Goal: Find contact information: Find contact information

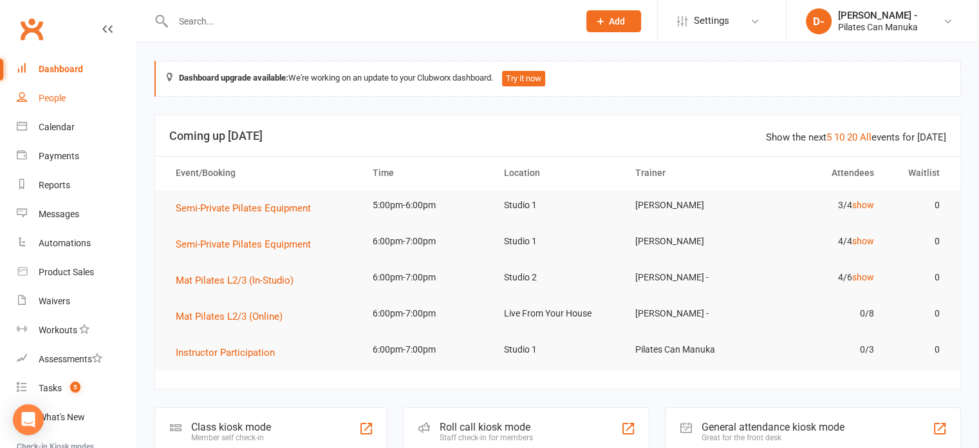
click at [58, 98] on div "People" at bounding box center [52, 98] width 27 height 10
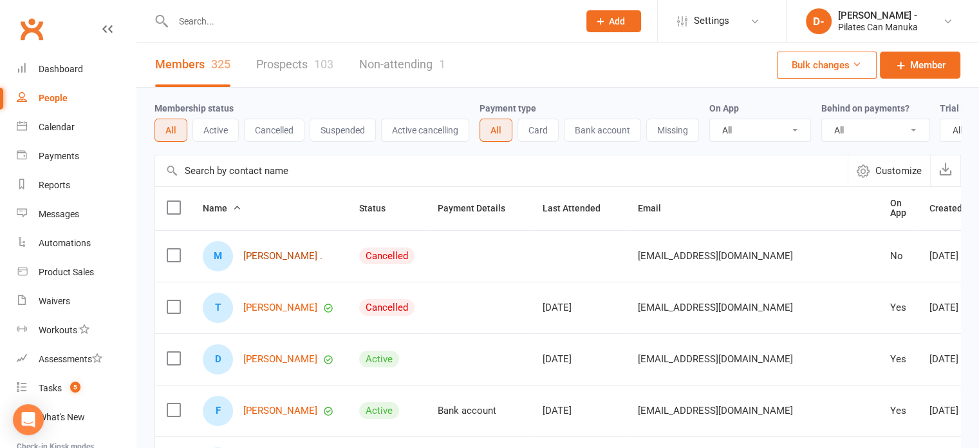
click at [265, 261] on link "[PERSON_NAME] ." at bounding box center [282, 255] width 79 height 11
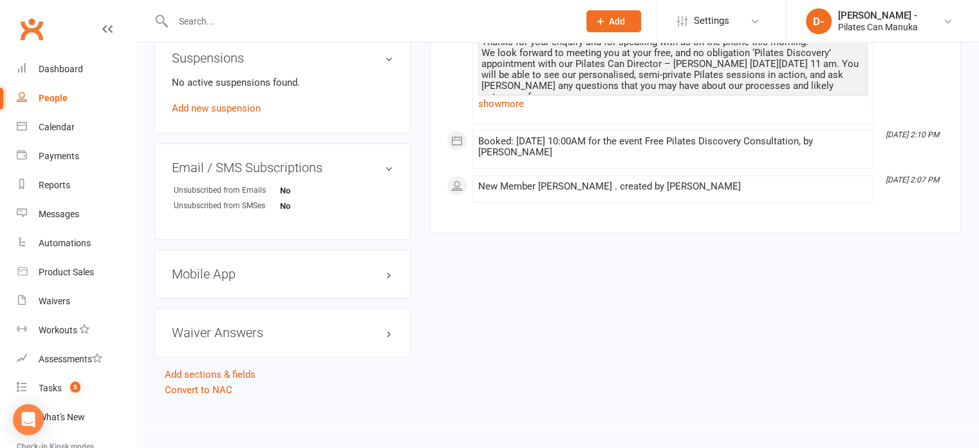
scroll to position [490, 0]
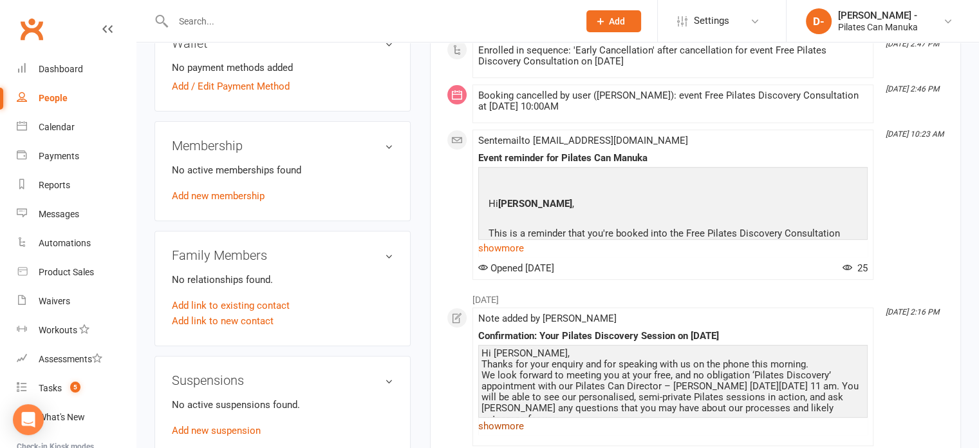
click at [495, 432] on link "show more" at bounding box center [673, 426] width 390 height 18
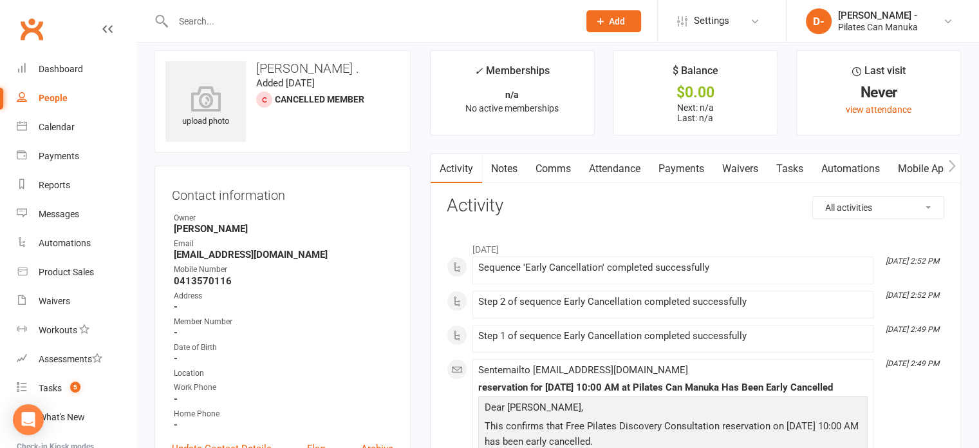
scroll to position [0, 0]
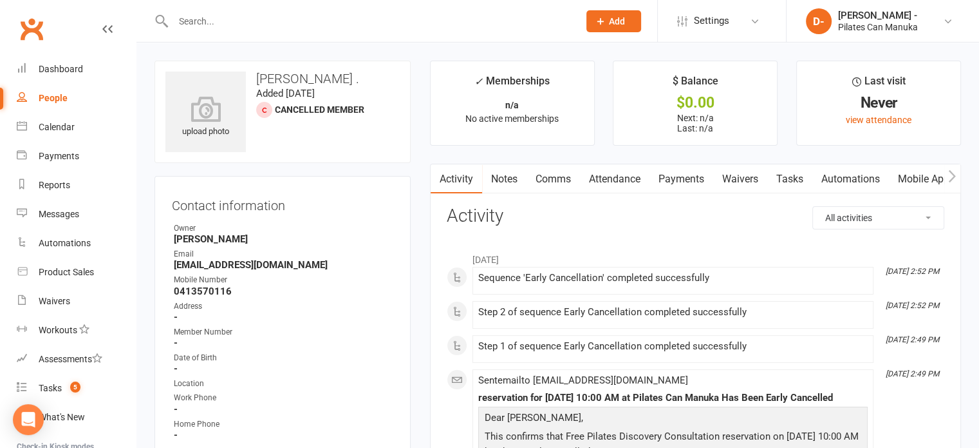
click at [442, 30] on input "text" at bounding box center [369, 21] width 401 height 18
click at [607, 177] on link "Attendance" at bounding box center [615, 179] width 70 height 30
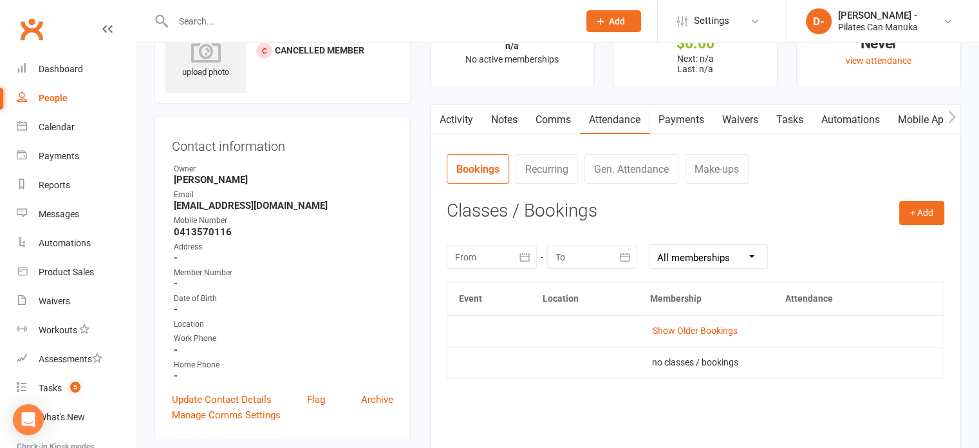
scroll to position [129, 0]
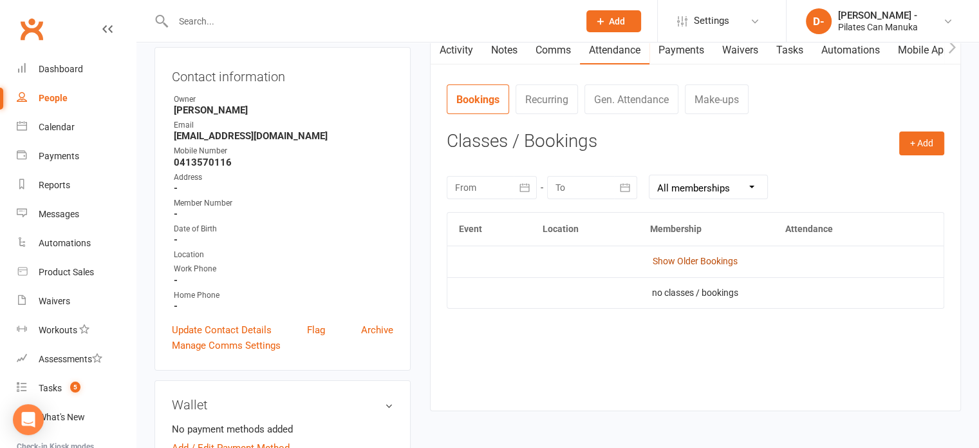
click at [722, 261] on link "Show Older Bookings" at bounding box center [695, 261] width 85 height 10
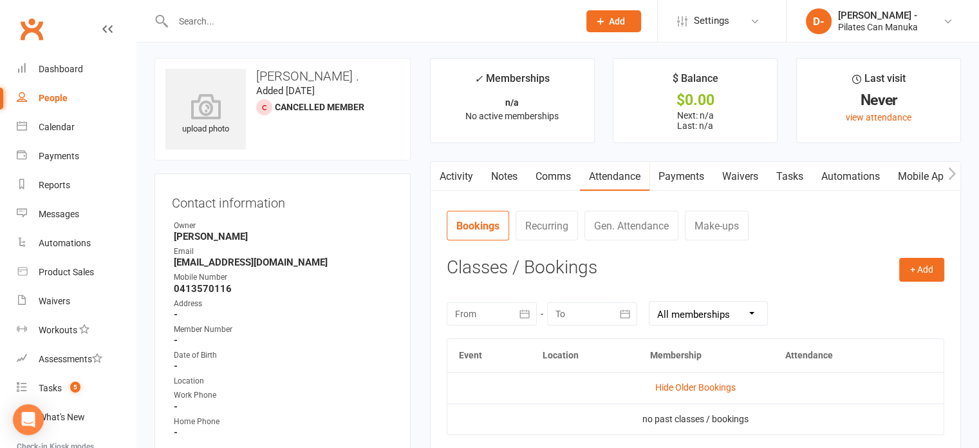
scroll to position [0, 0]
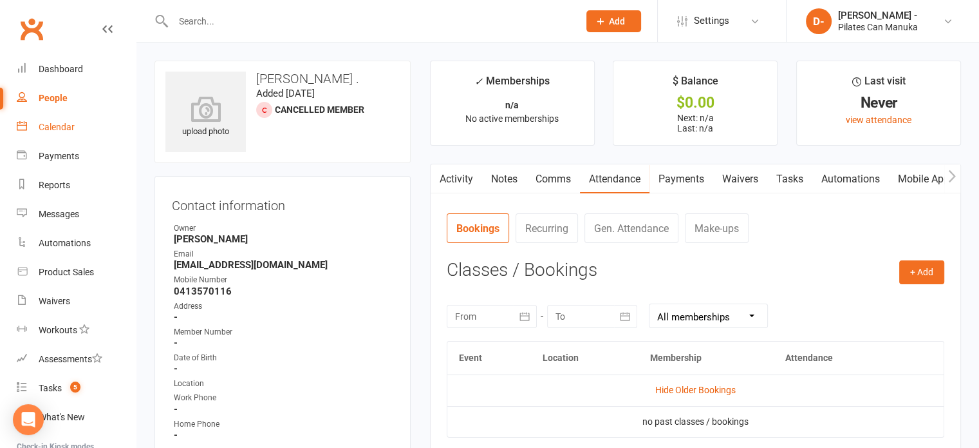
click at [60, 126] on div "Calendar" at bounding box center [57, 127] width 36 height 10
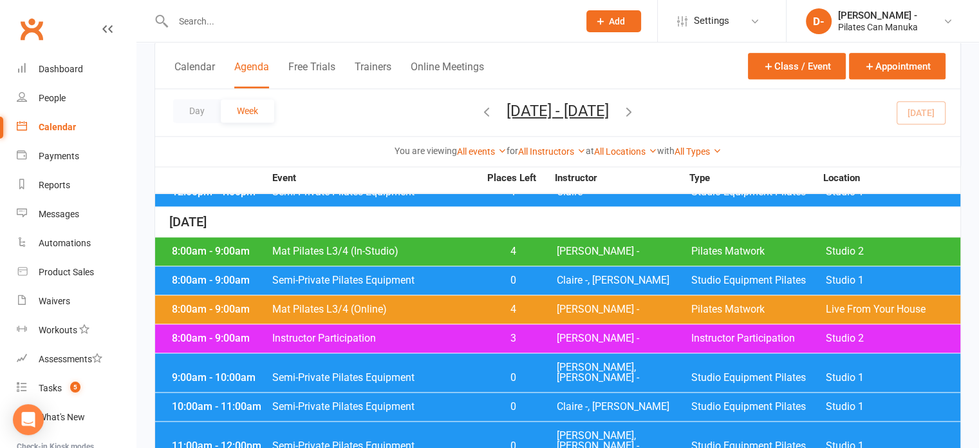
scroll to position [1735, 0]
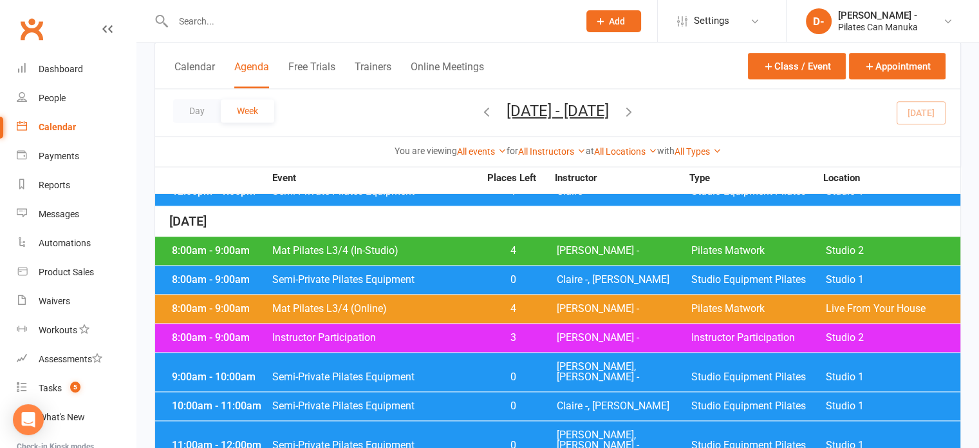
click at [480, 112] on icon "button" at bounding box center [487, 111] width 14 height 14
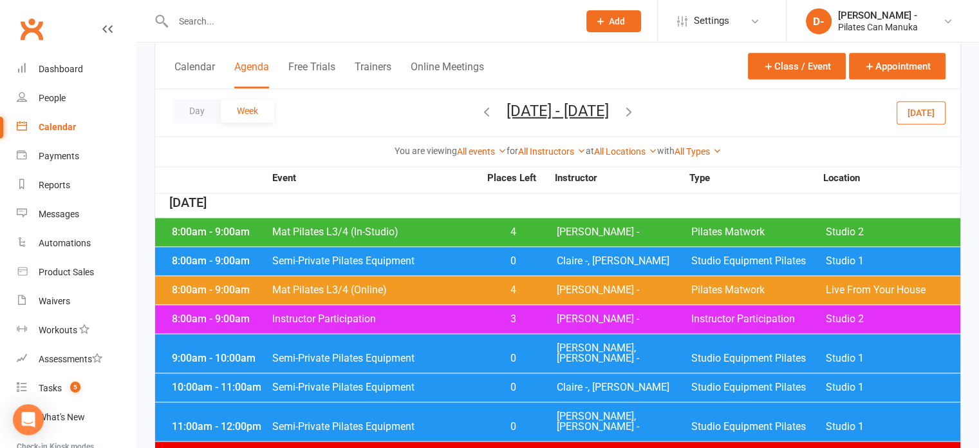
click at [480, 111] on icon "button" at bounding box center [487, 111] width 14 height 14
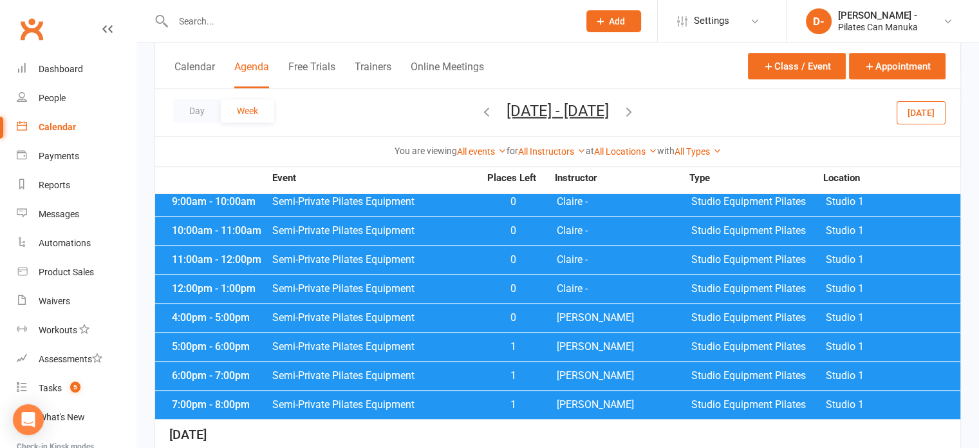
scroll to position [1092, 0]
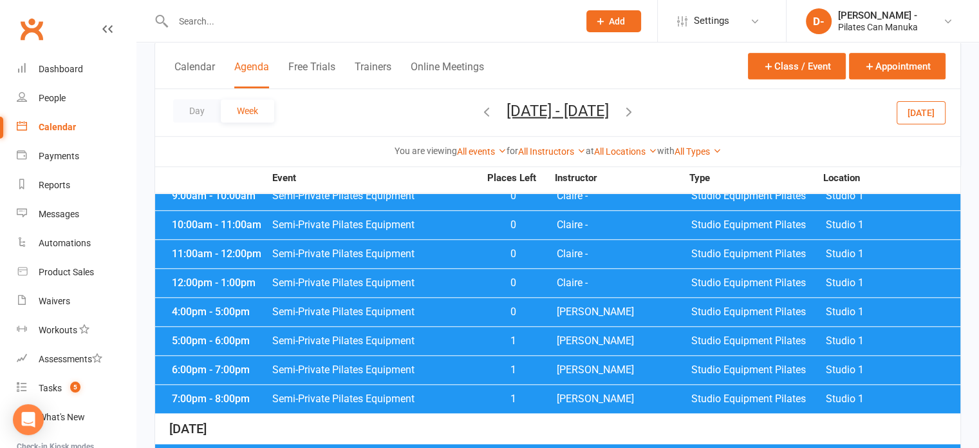
click at [407, 307] on span "Semi-Private Pilates Equipment" at bounding box center [376, 312] width 208 height 10
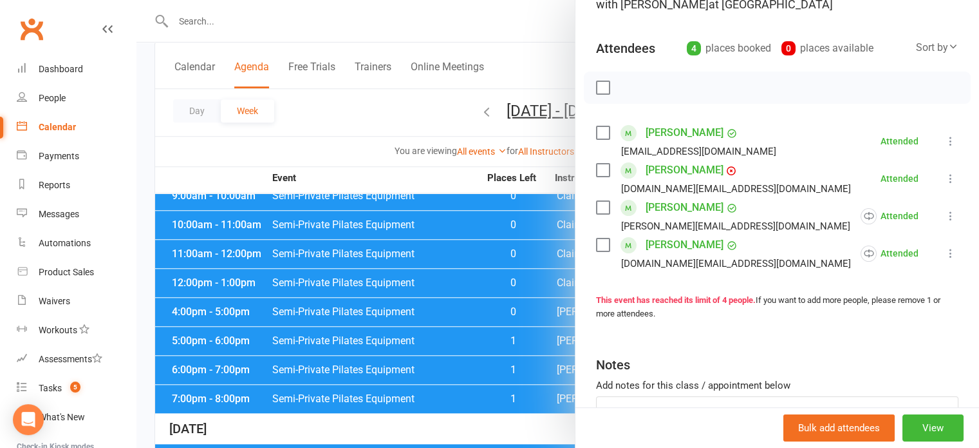
scroll to position [129, 0]
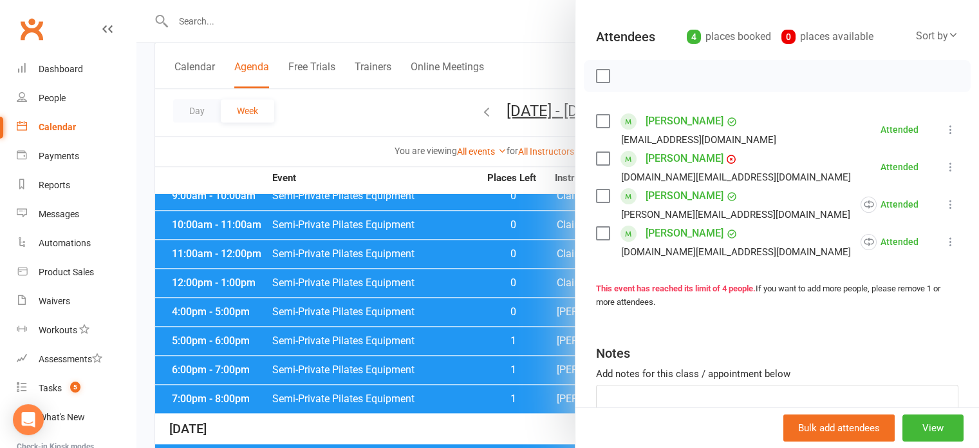
click at [356, 110] on div at bounding box center [558, 224] width 843 height 448
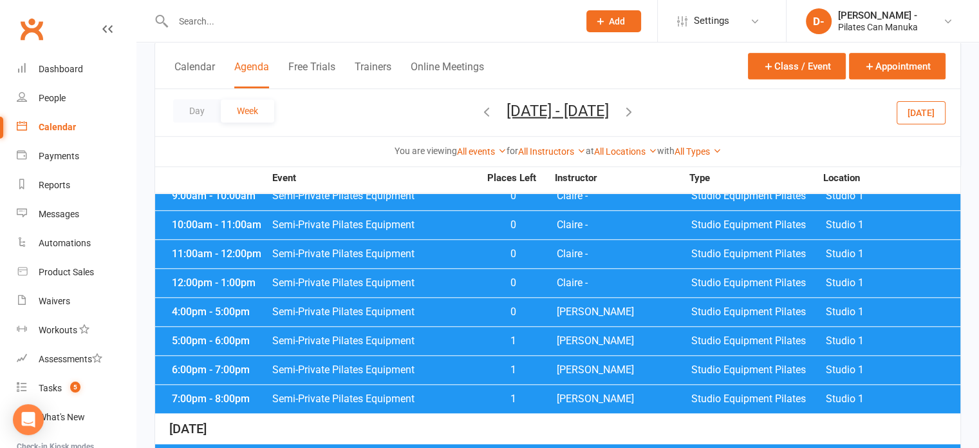
click at [515, 393] on span "1" at bounding box center [514, 398] width 68 height 10
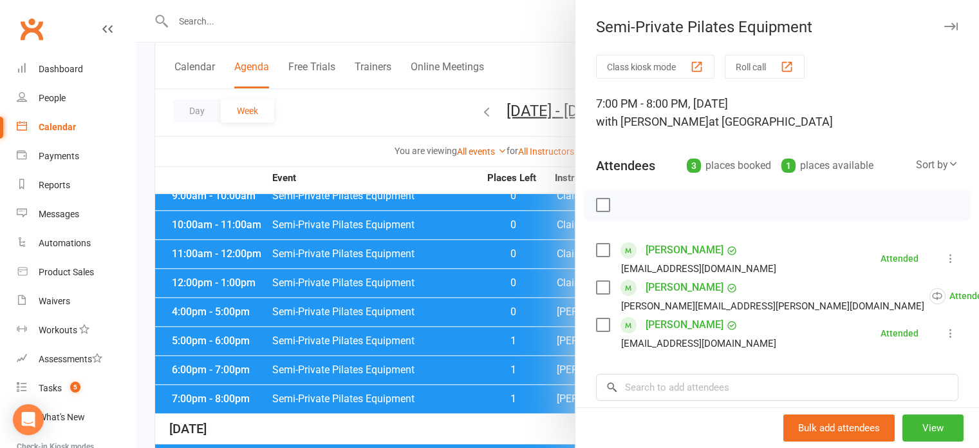
click at [379, 357] on div at bounding box center [558, 224] width 843 height 448
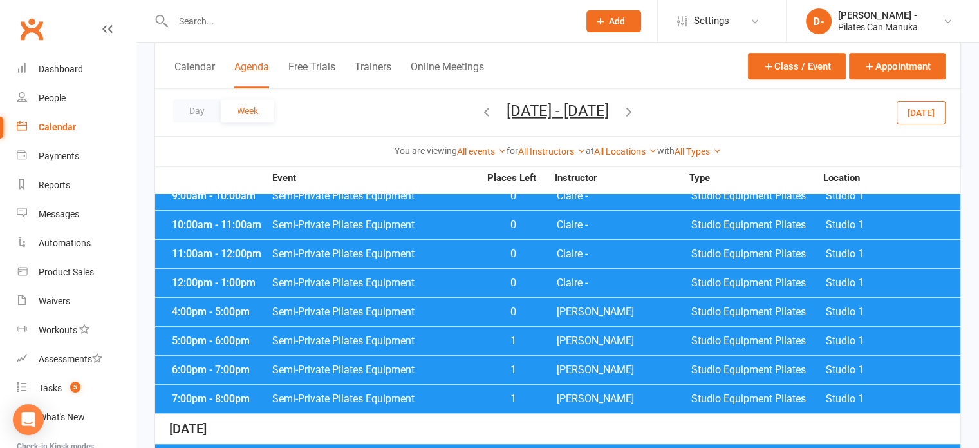
click at [424, 364] on span "Semi-Private Pilates Equipment" at bounding box center [376, 369] width 208 height 10
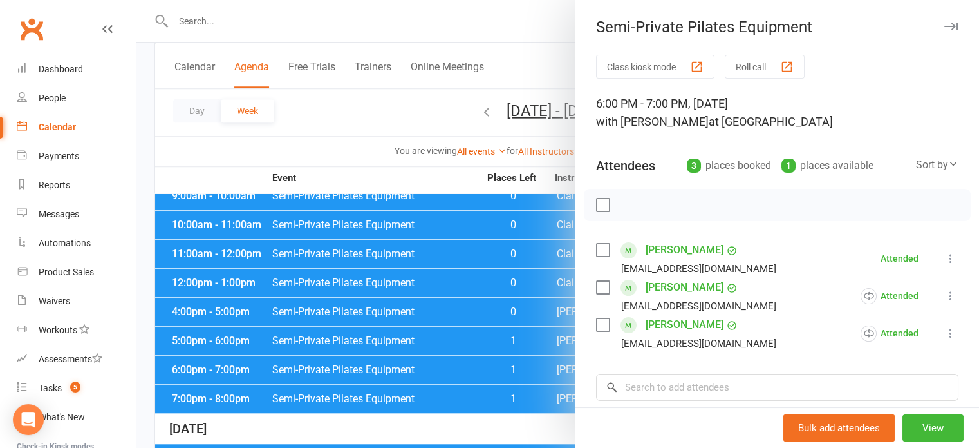
click at [375, 106] on div at bounding box center [558, 224] width 843 height 448
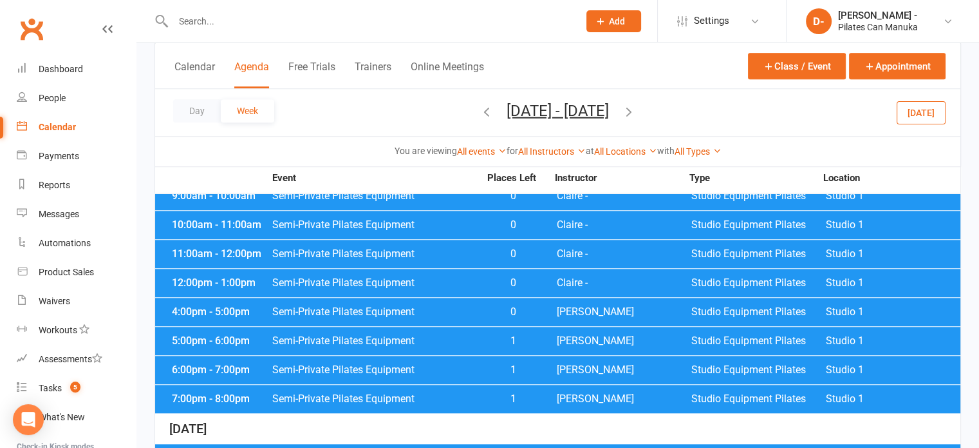
click at [214, 21] on input "text" at bounding box center [369, 21] width 401 height 18
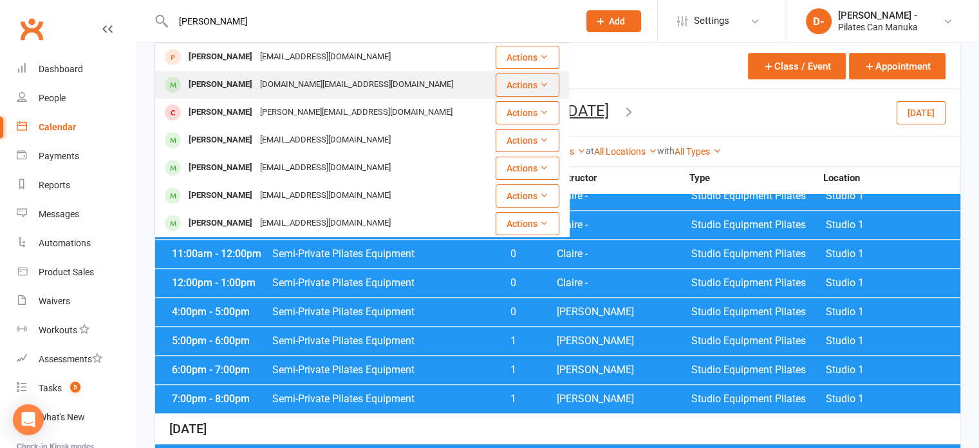
type input "[PERSON_NAME]"
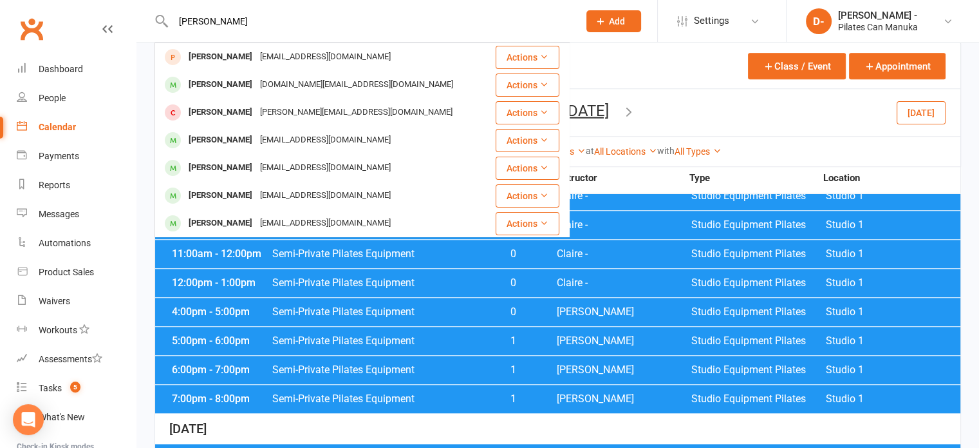
click at [311, 83] on div "[DOMAIN_NAME][EMAIL_ADDRESS][DOMAIN_NAME]" at bounding box center [356, 84] width 201 height 19
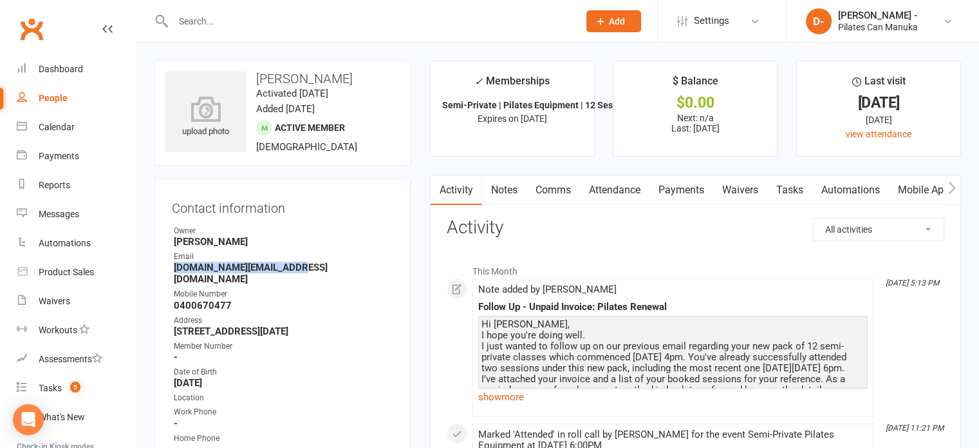
drag, startPoint x: 301, startPoint y: 268, endPoint x: 167, endPoint y: 267, distance: 133.9
click at [167, 267] on div "Contact information Owner [PERSON_NAME] Email [DOMAIN_NAME][EMAIL_ADDRESS][DOMA…" at bounding box center [283, 345] width 256 height 335
copy strong "[DOMAIN_NAME][EMAIL_ADDRESS][DOMAIN_NAME]"
